Goal: Task Accomplishment & Management: Manage account settings

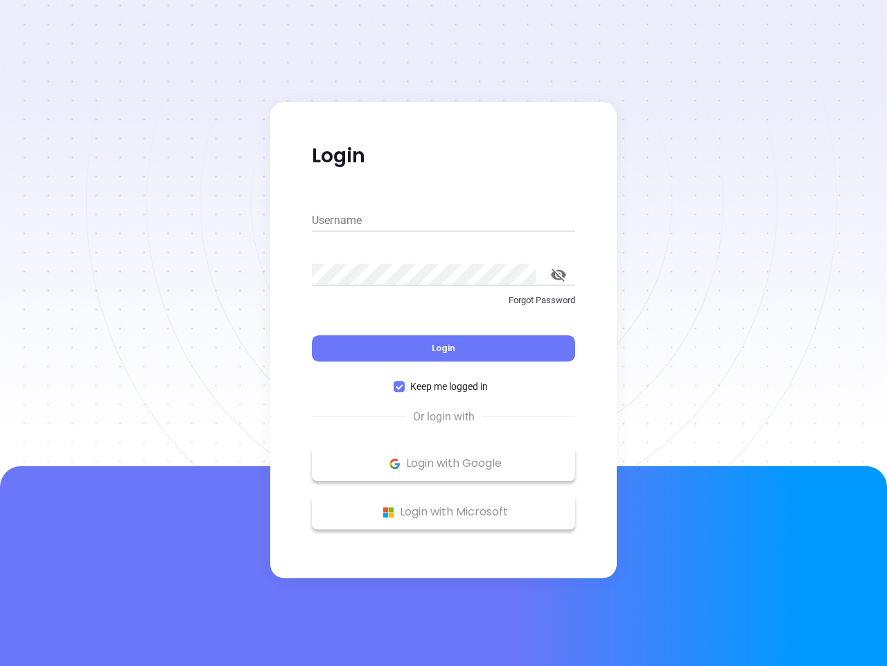
click at [444, 333] on div "Login" at bounding box center [443, 339] width 263 height 43
click at [444, 220] on input "Username" at bounding box center [443, 220] width 263 height 22
click at [559, 275] on icon "toggle password visibility" at bounding box center [558, 274] width 15 height 13
click at [444, 348] on span "Login" at bounding box center [444, 348] width 24 height 12
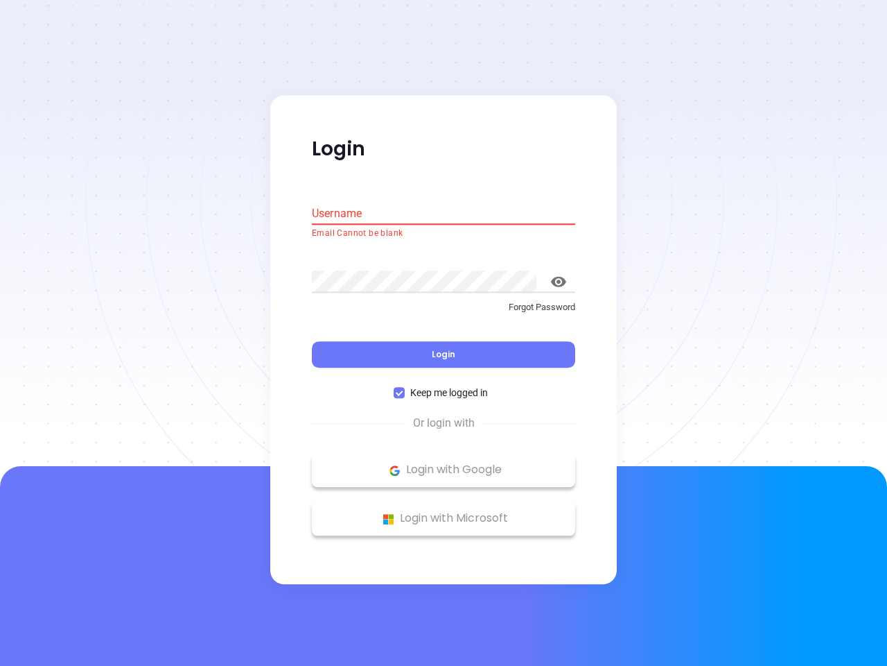
click at [444, 386] on span "Keep me logged in" at bounding box center [449, 393] width 89 height 15
click at [405, 388] on input "Keep me logged in" at bounding box center [399, 393] width 11 height 11
checkbox input "false"
click at [444, 463] on p "Login with Google" at bounding box center [444, 470] width 250 height 21
click at [444, 512] on p "Login with Microsoft" at bounding box center [444, 518] width 250 height 21
